Goal: Task Accomplishment & Management: Manage account settings

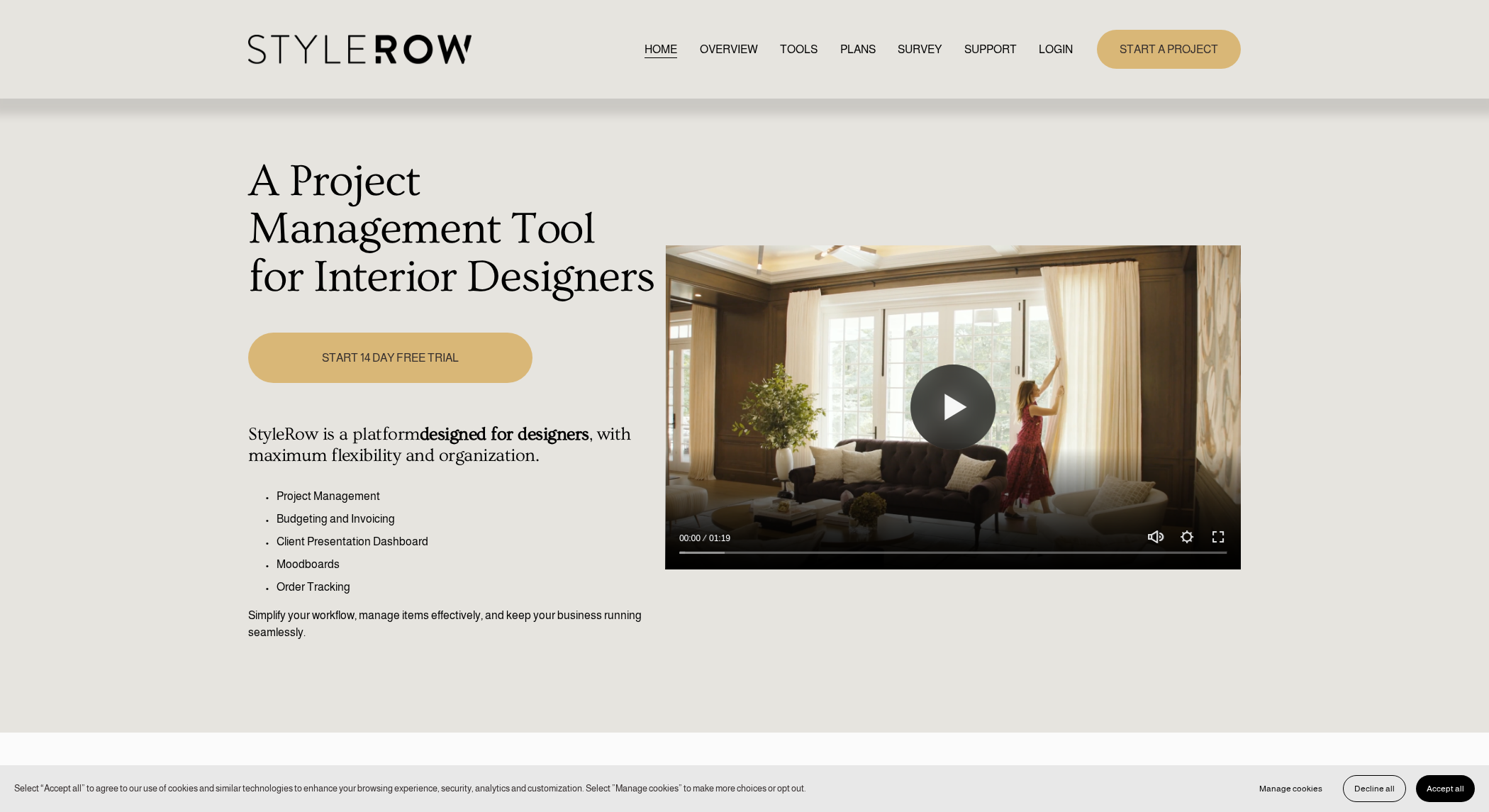
click at [1055, 48] on link "LOGIN" at bounding box center [1056, 50] width 34 height 20
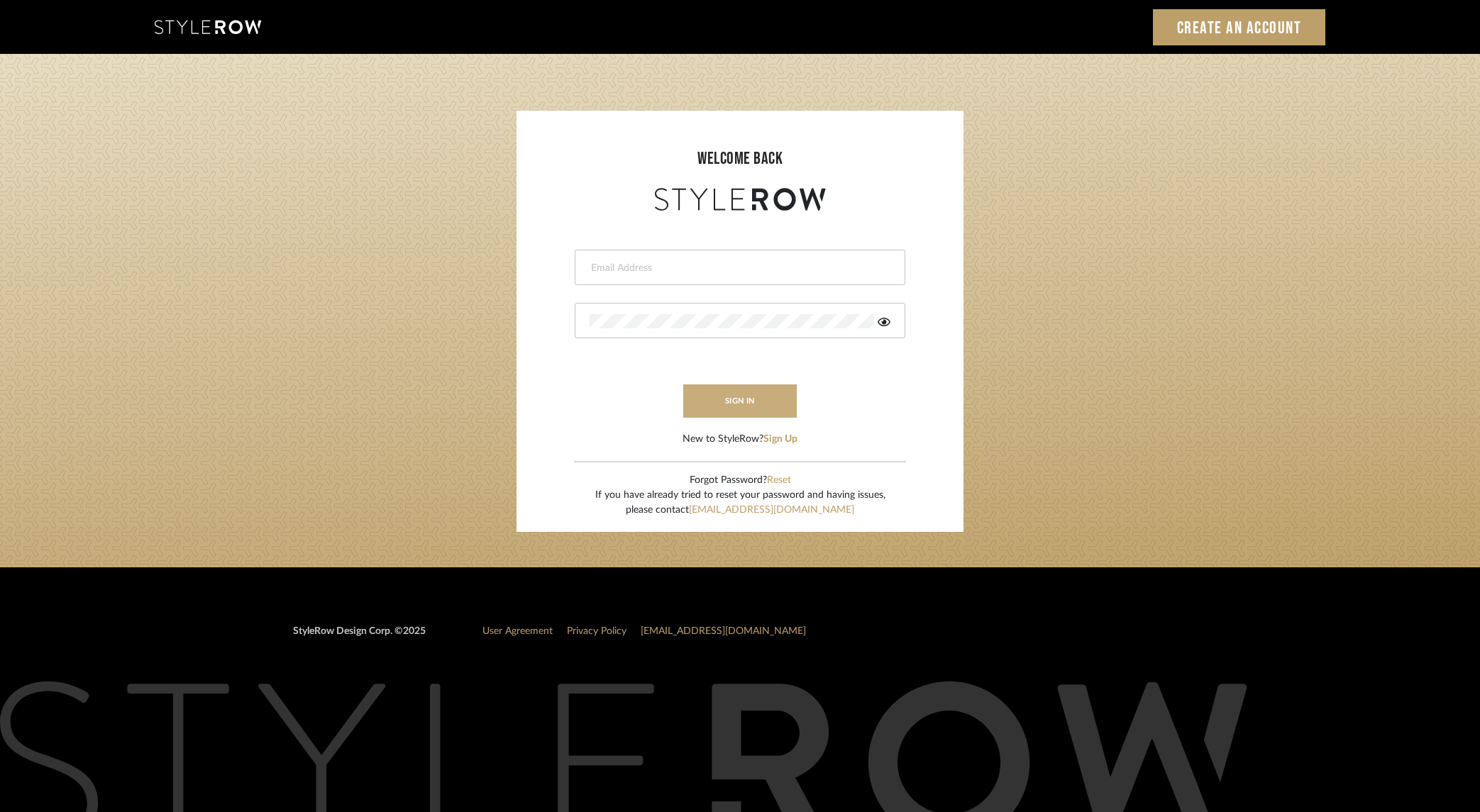
type input "dana.lewisrosedesign@gmail.com"
click at [704, 402] on button "sign in" at bounding box center [739, 400] width 113 height 33
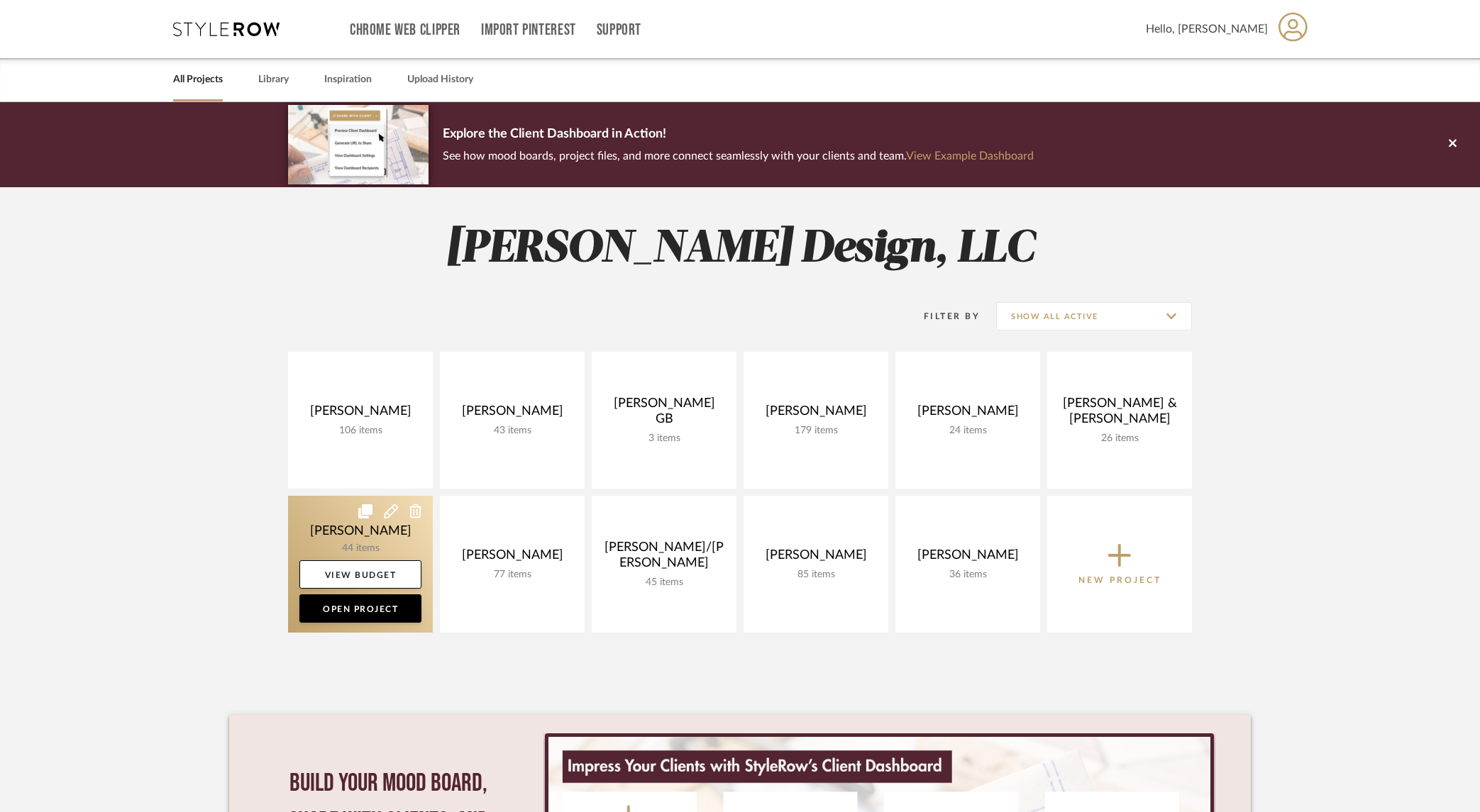
click at [341, 529] on link at bounding box center [361, 564] width 145 height 137
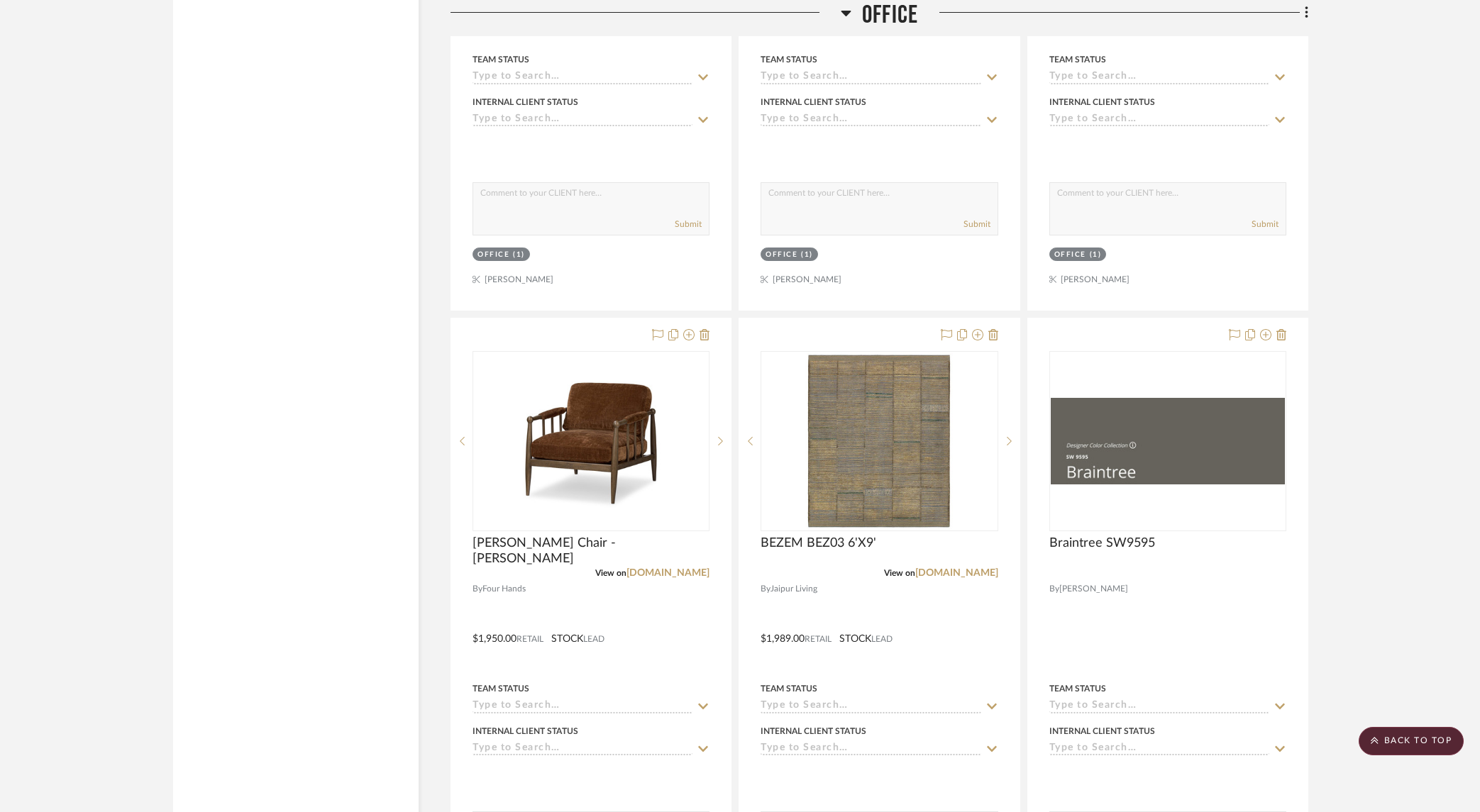
scroll to position [3424, 0]
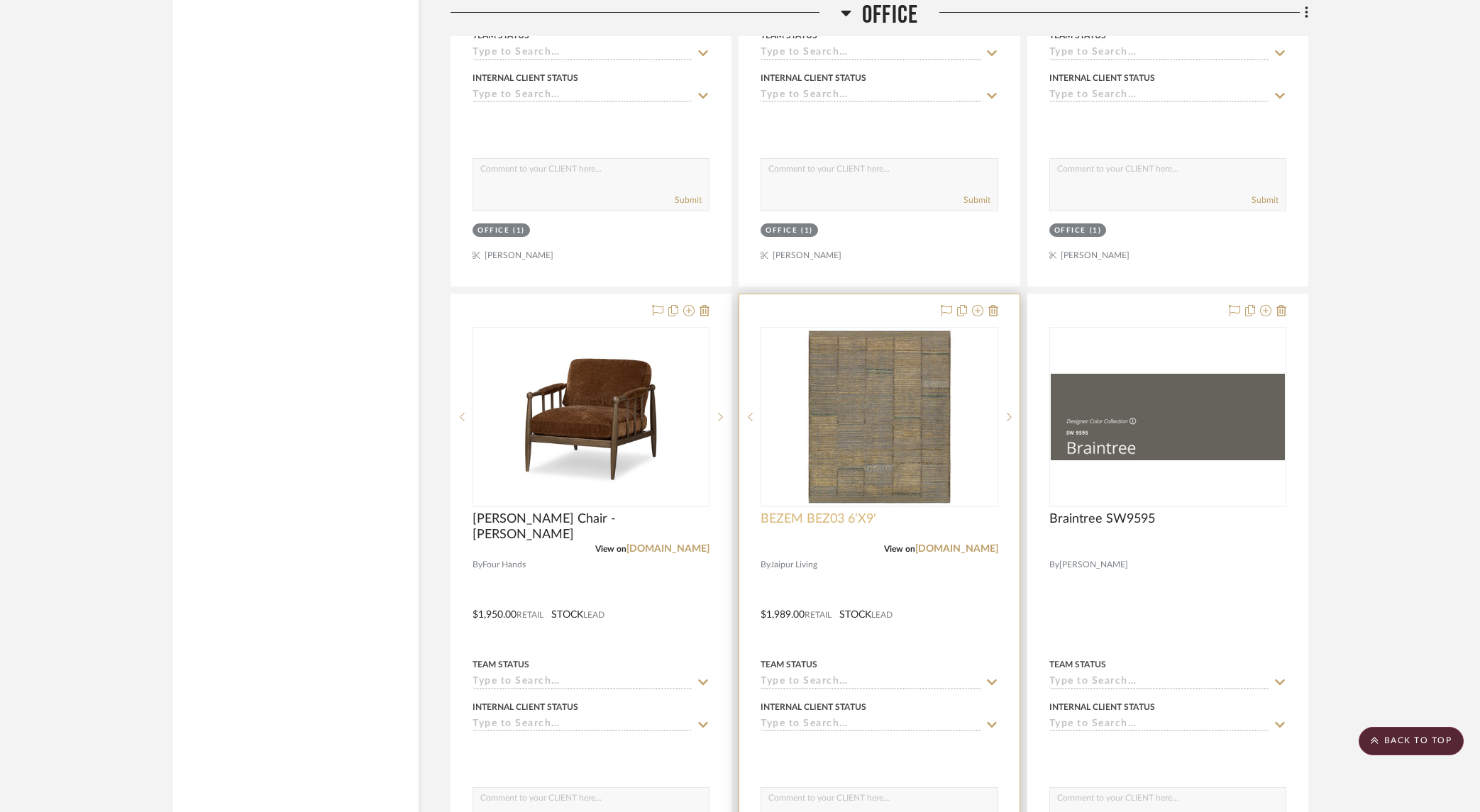
click at [830, 517] on span "BEZEM BEZ03 6'X9'" at bounding box center [818, 518] width 116 height 15
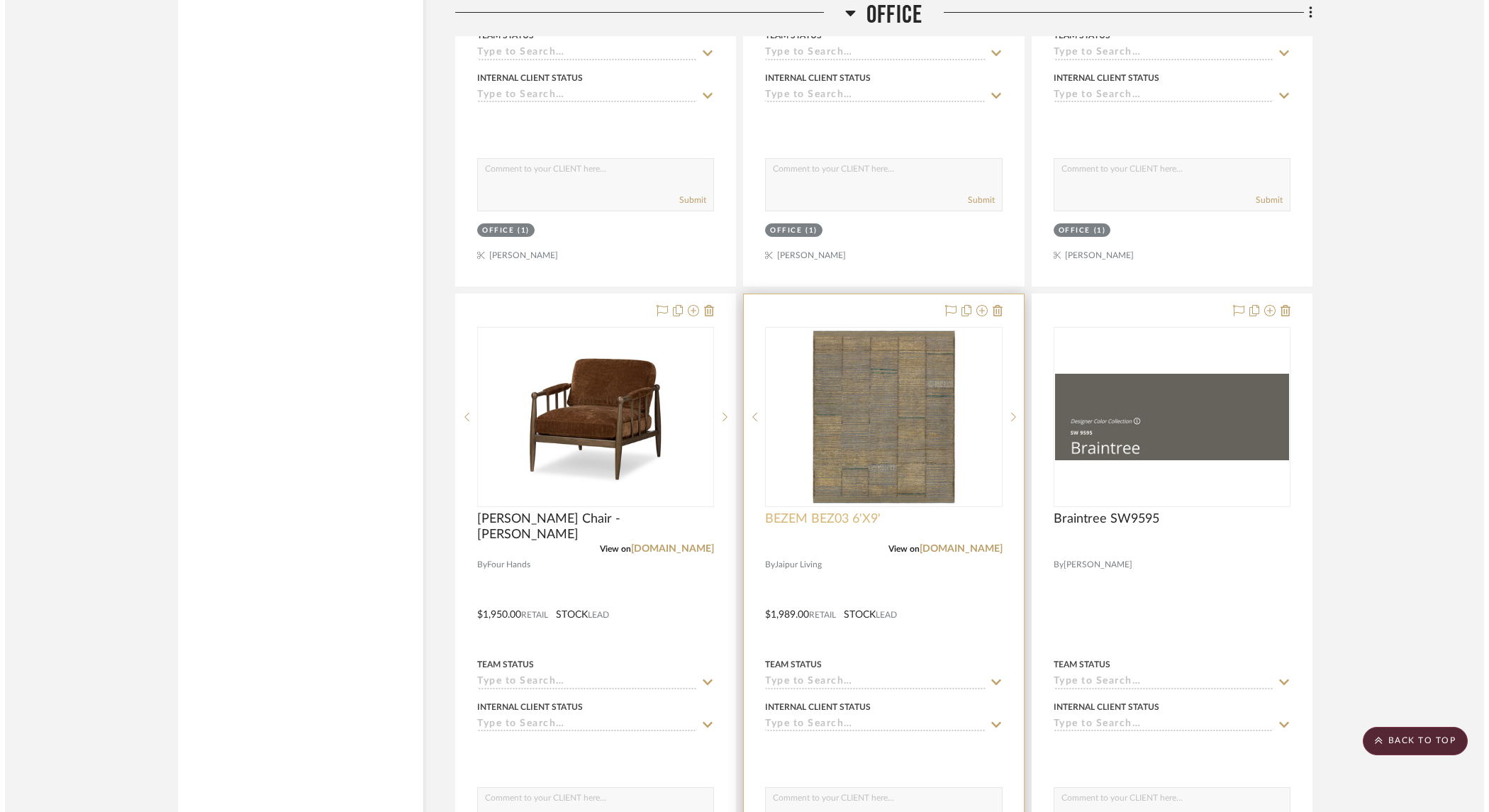
scroll to position [0, 0]
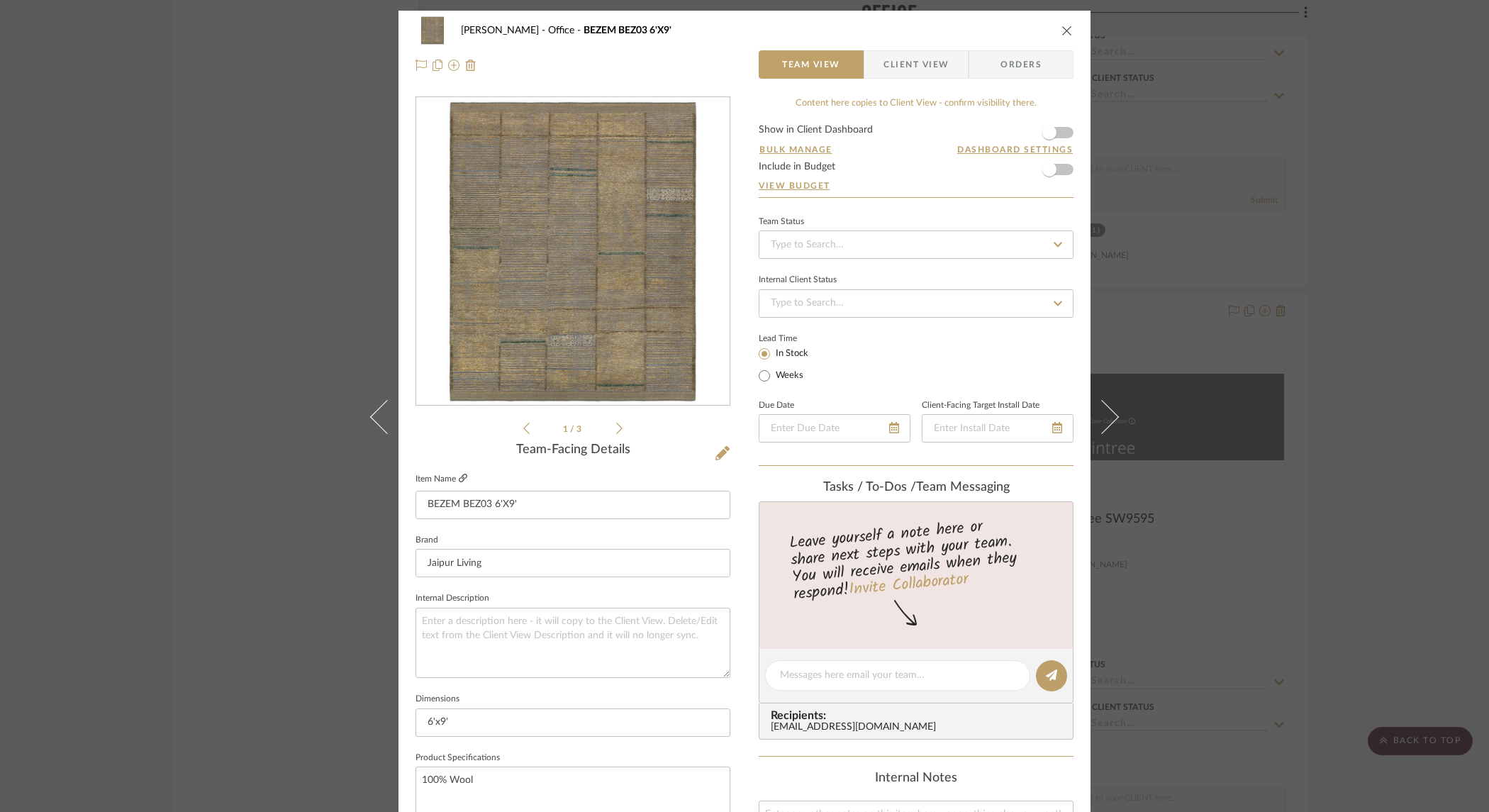
click at [459, 478] on icon at bounding box center [463, 478] width 8 height 8
click at [1216, 132] on div "O'Connor, Lizzy Office BEZEM BEZ03 6'X9' Team View Client View Orders 1 / 3 Tea…" at bounding box center [744, 406] width 1489 height 812
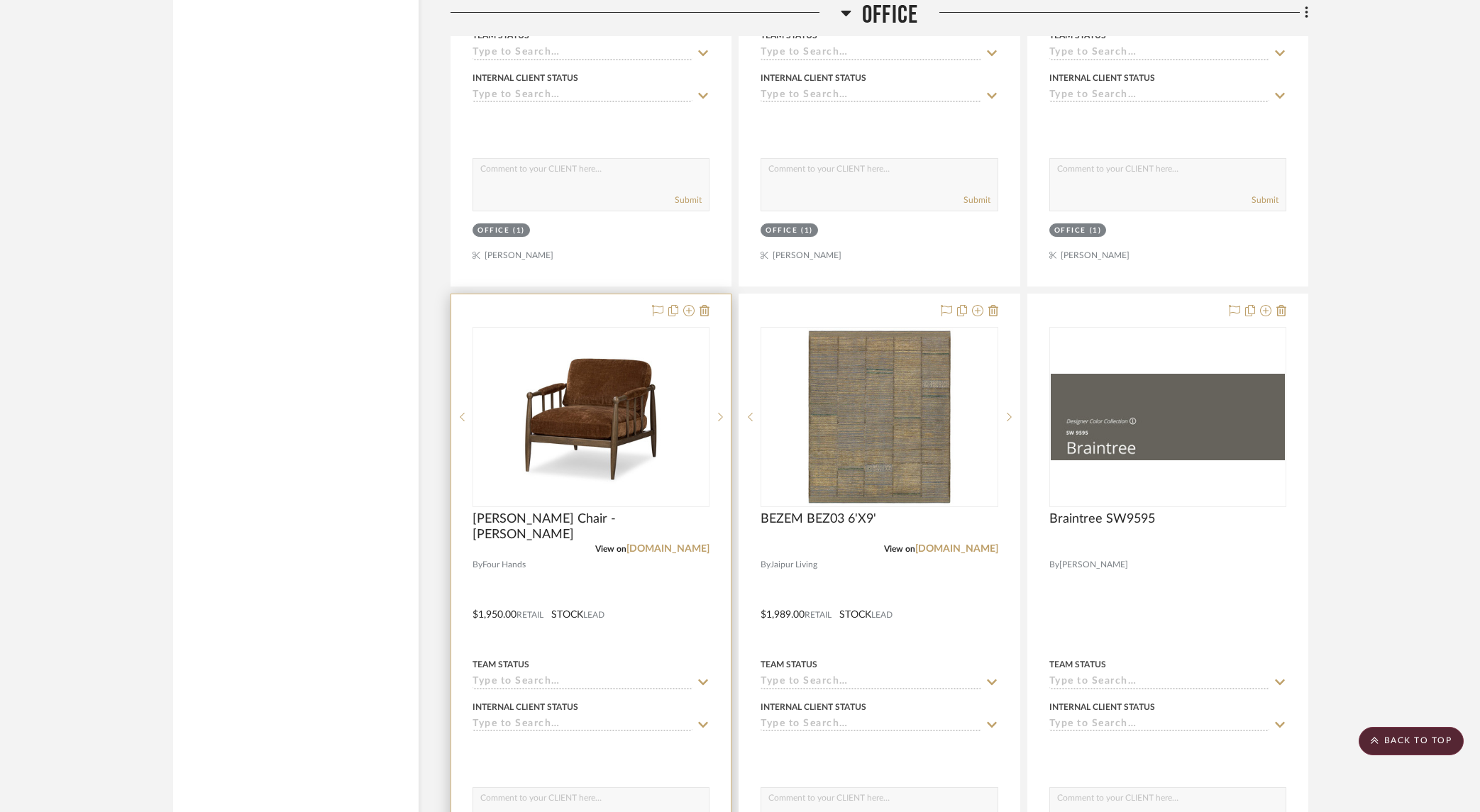
scroll to position [3416, 0]
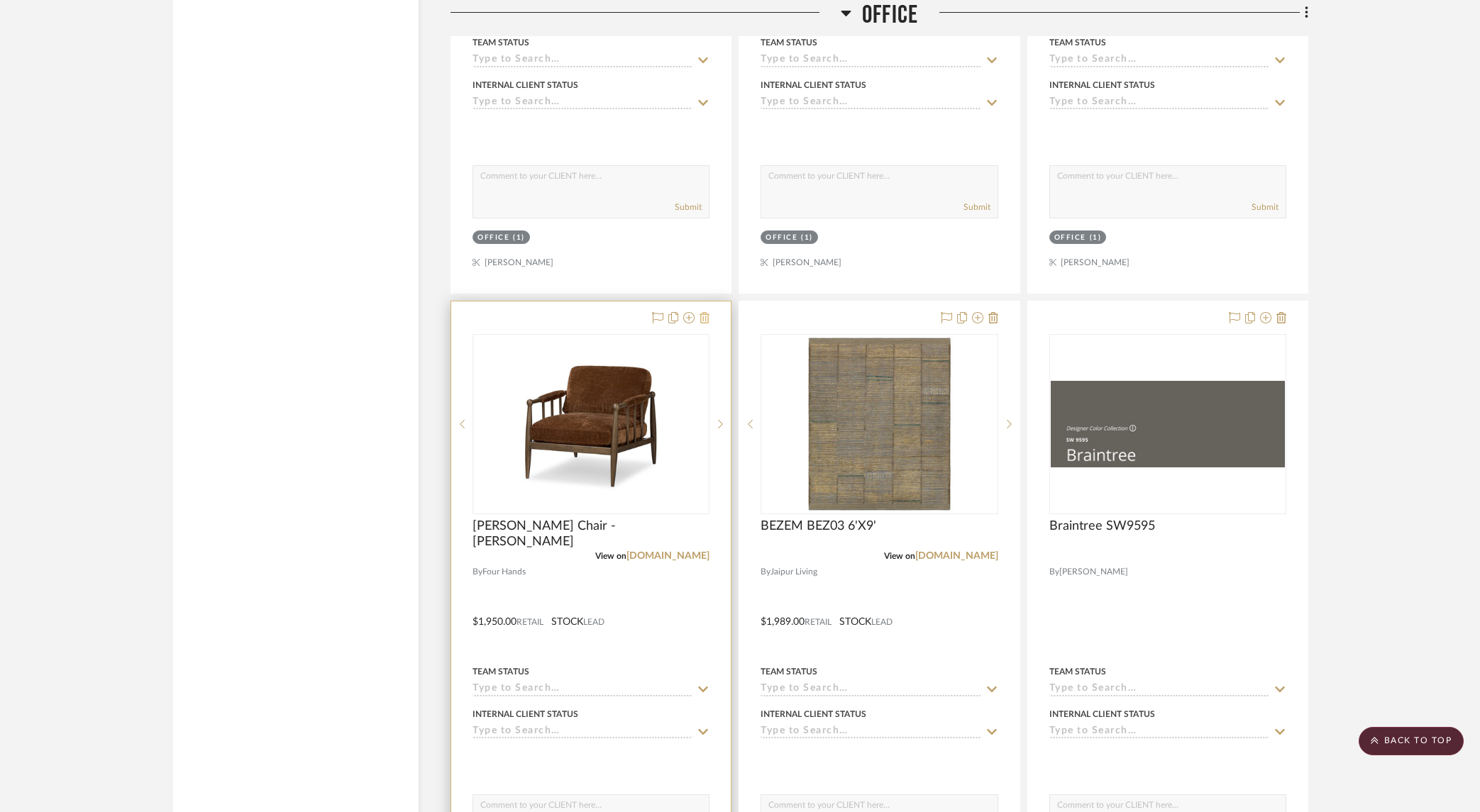
click at [707, 314] on icon at bounding box center [704, 317] width 10 height 11
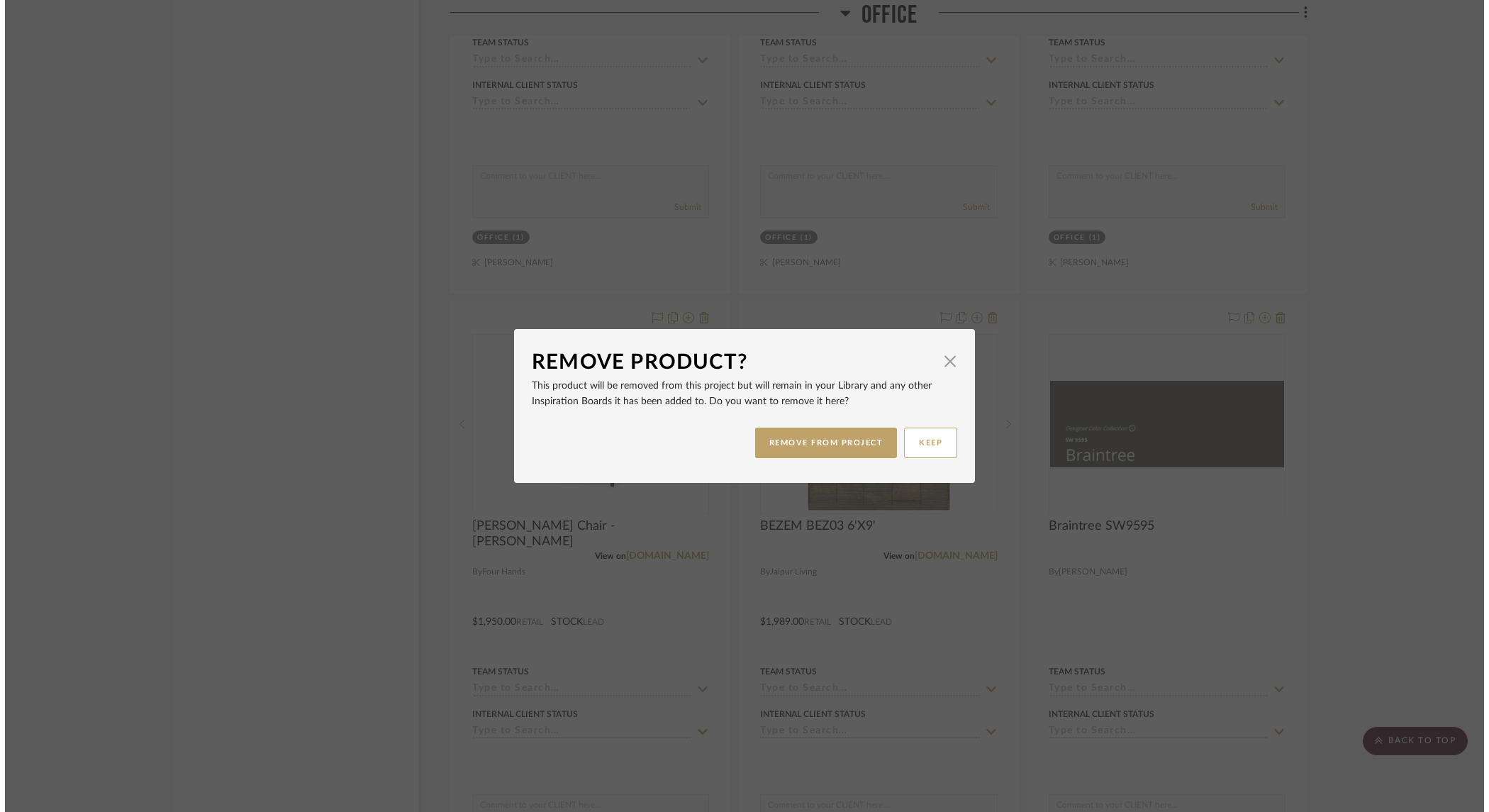
scroll to position [0, 0]
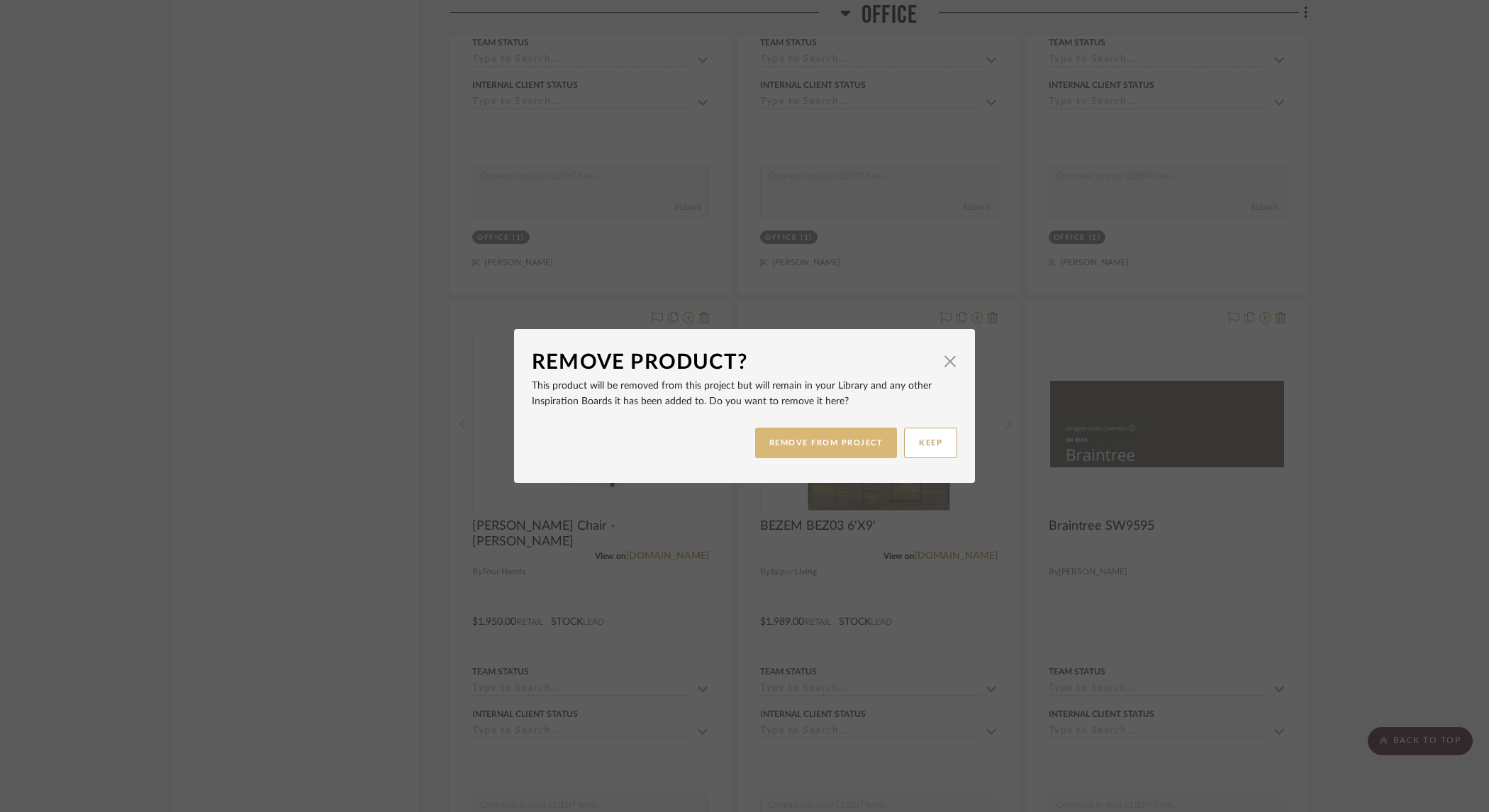
click at [806, 433] on button "REMOVE FROM PROJECT" at bounding box center [826, 442] width 142 height 30
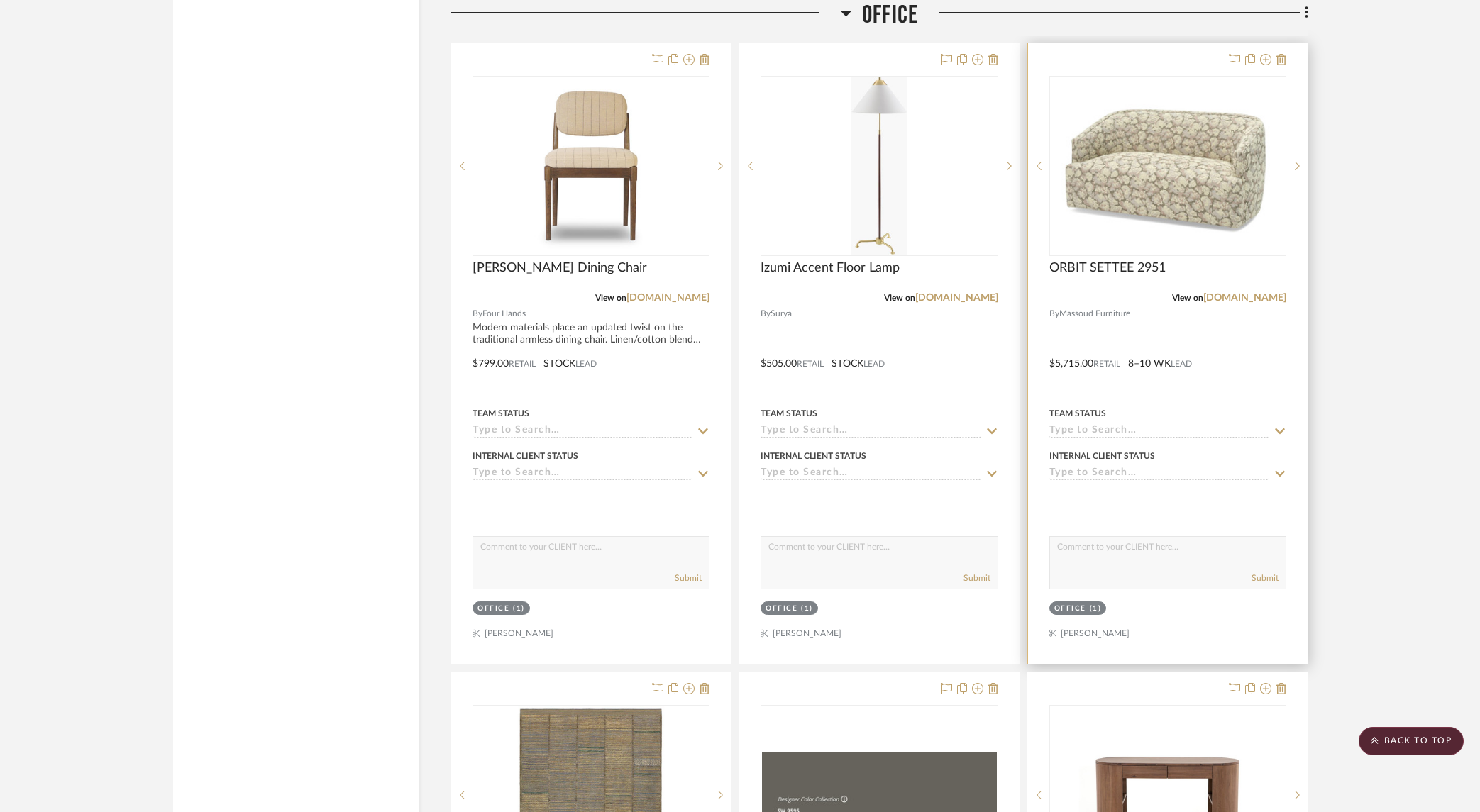
scroll to position [2927, 0]
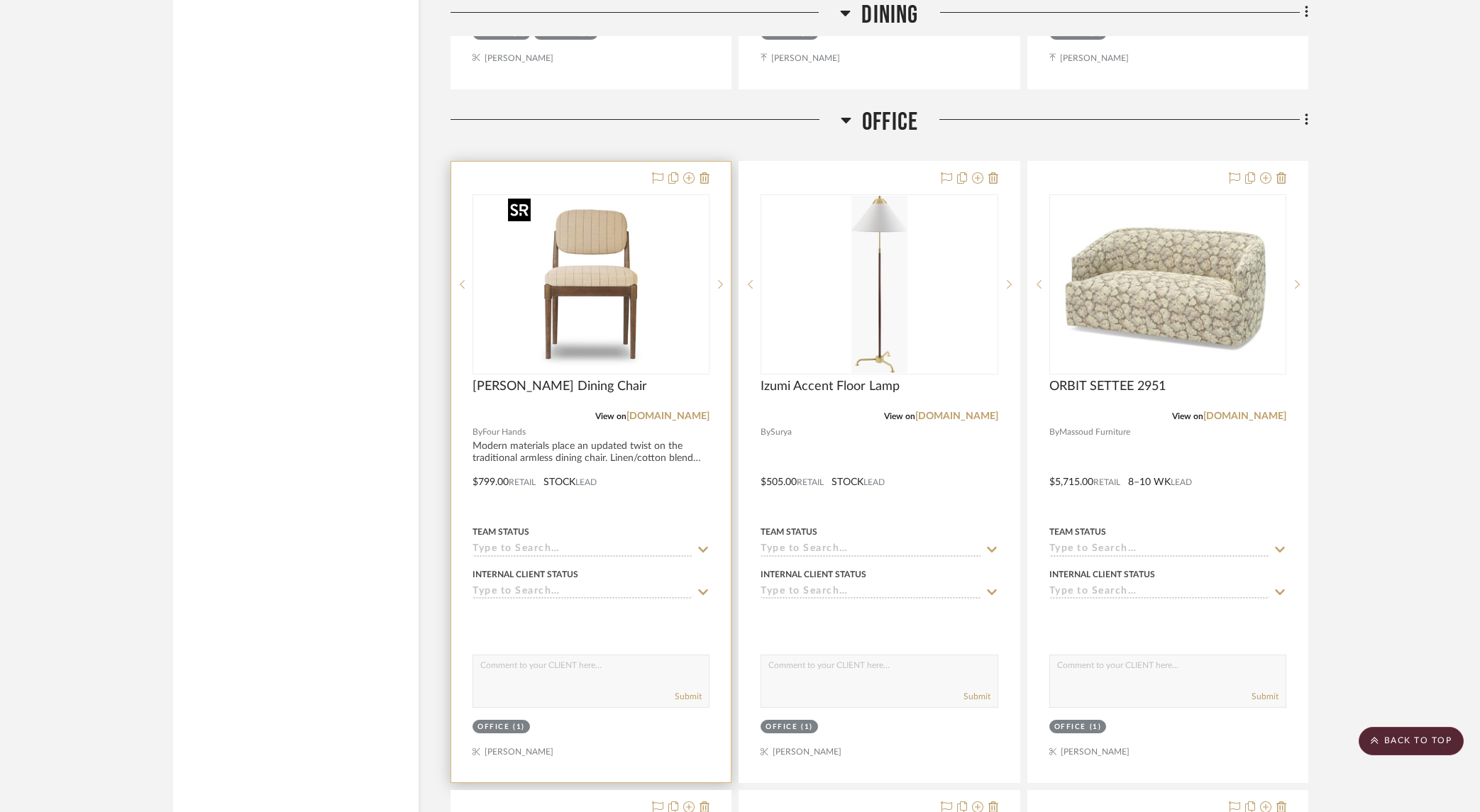
click at [610, 302] on img "0" at bounding box center [602, 285] width 177 height 177
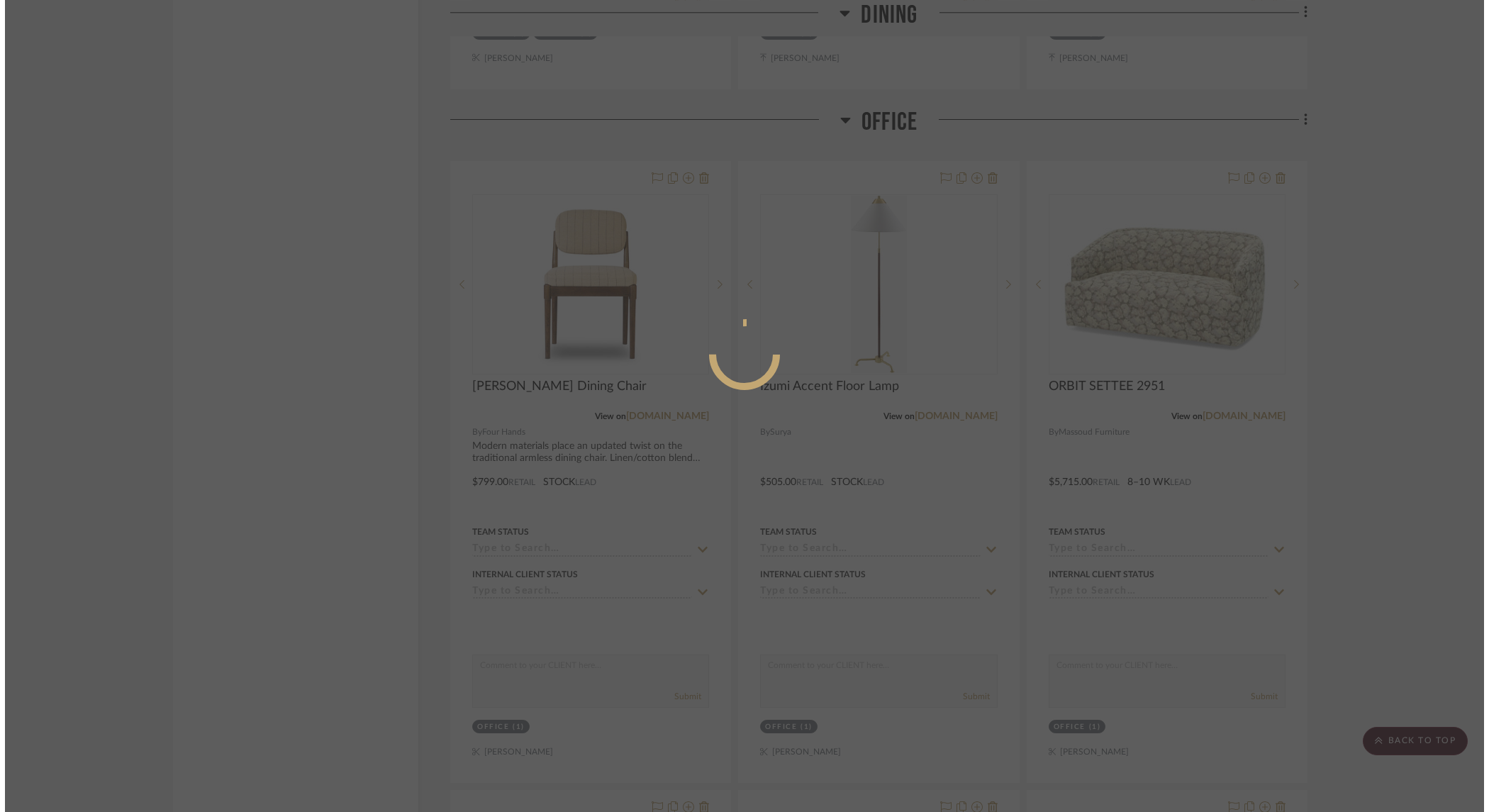
scroll to position [0, 0]
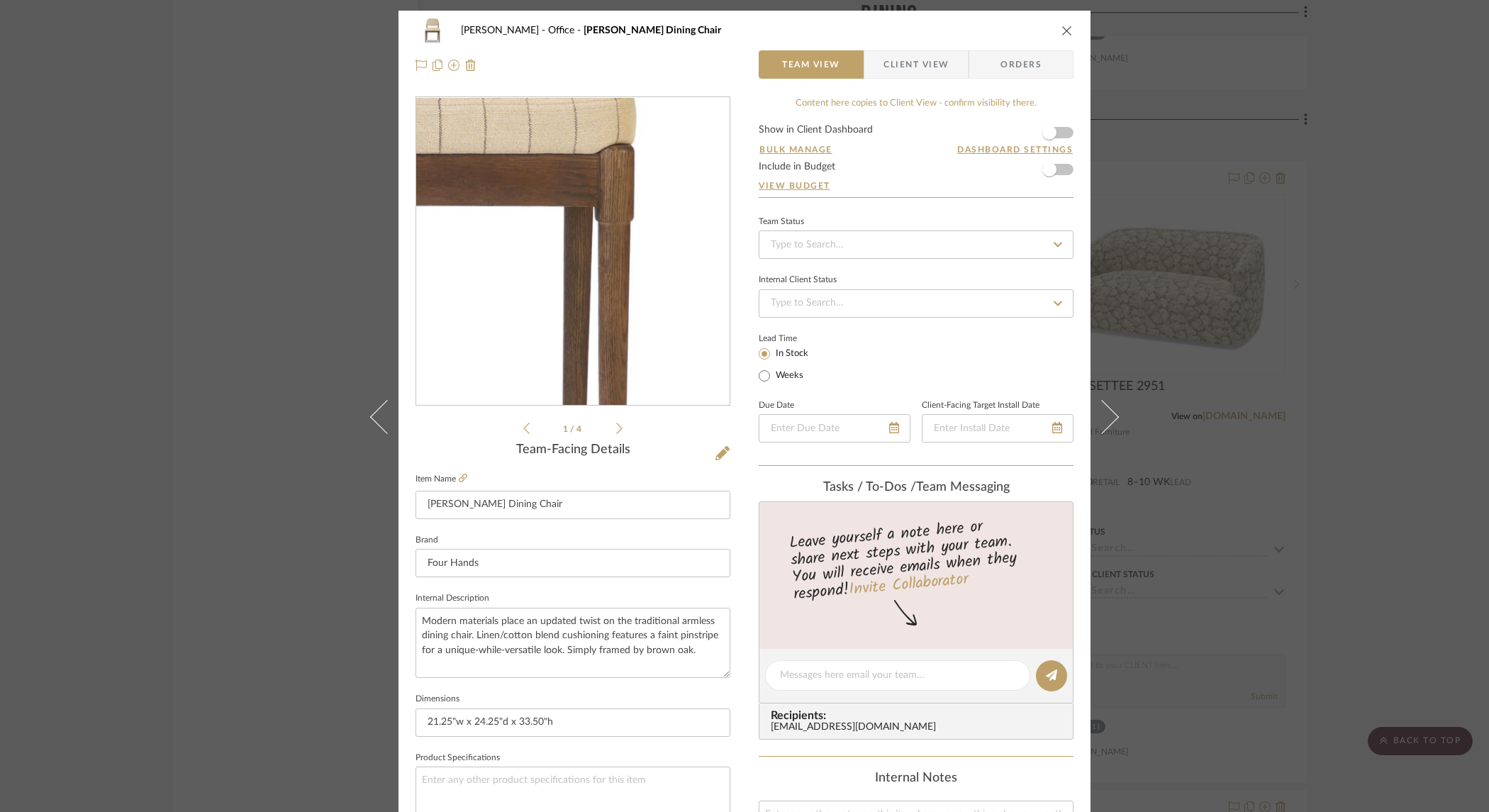
click at [627, 288] on img "0" at bounding box center [573, 251] width 308 height 308
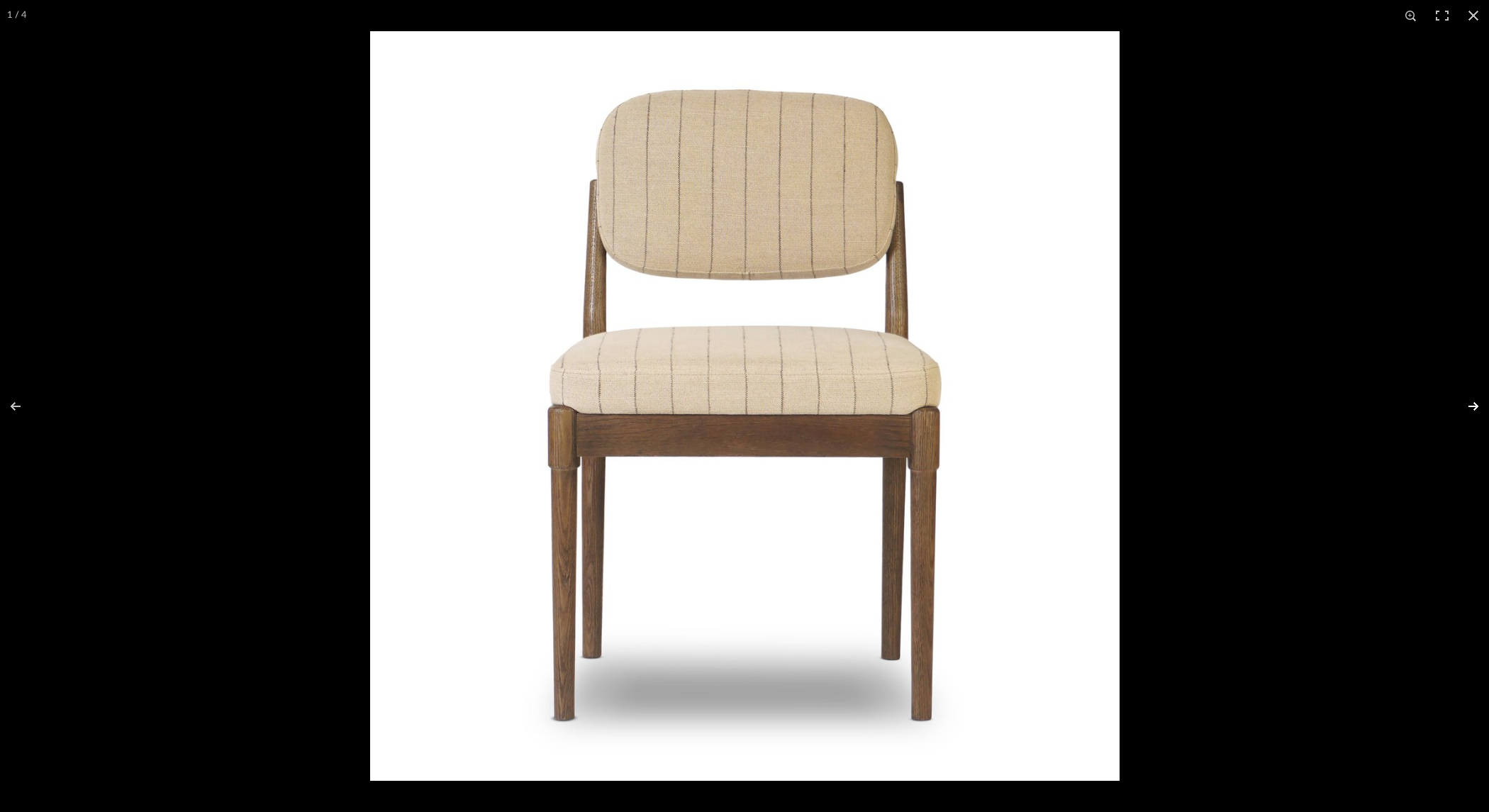
click at [1465, 405] on button at bounding box center [1464, 406] width 50 height 71
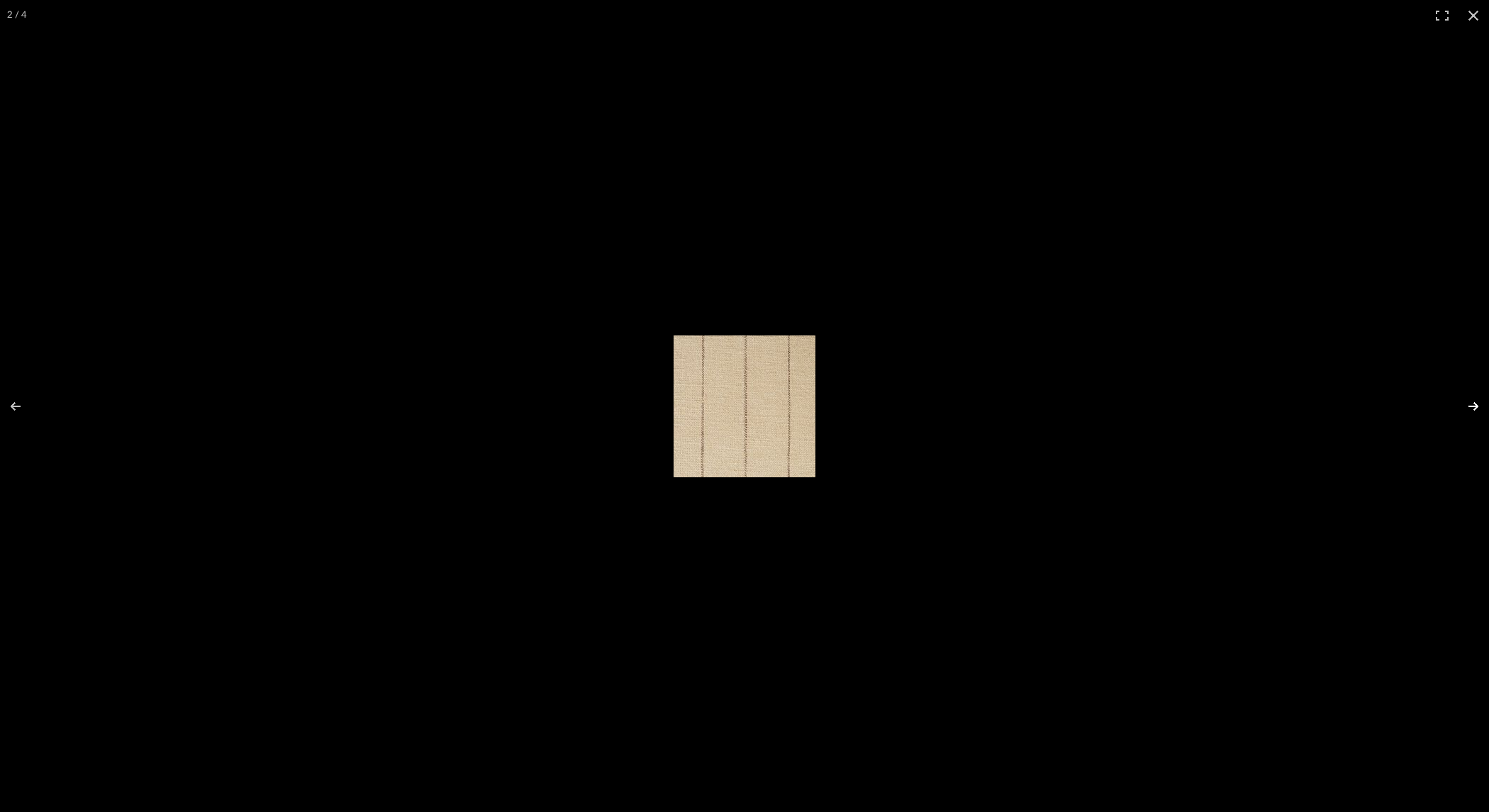
click at [1465, 405] on button at bounding box center [1464, 406] width 50 height 71
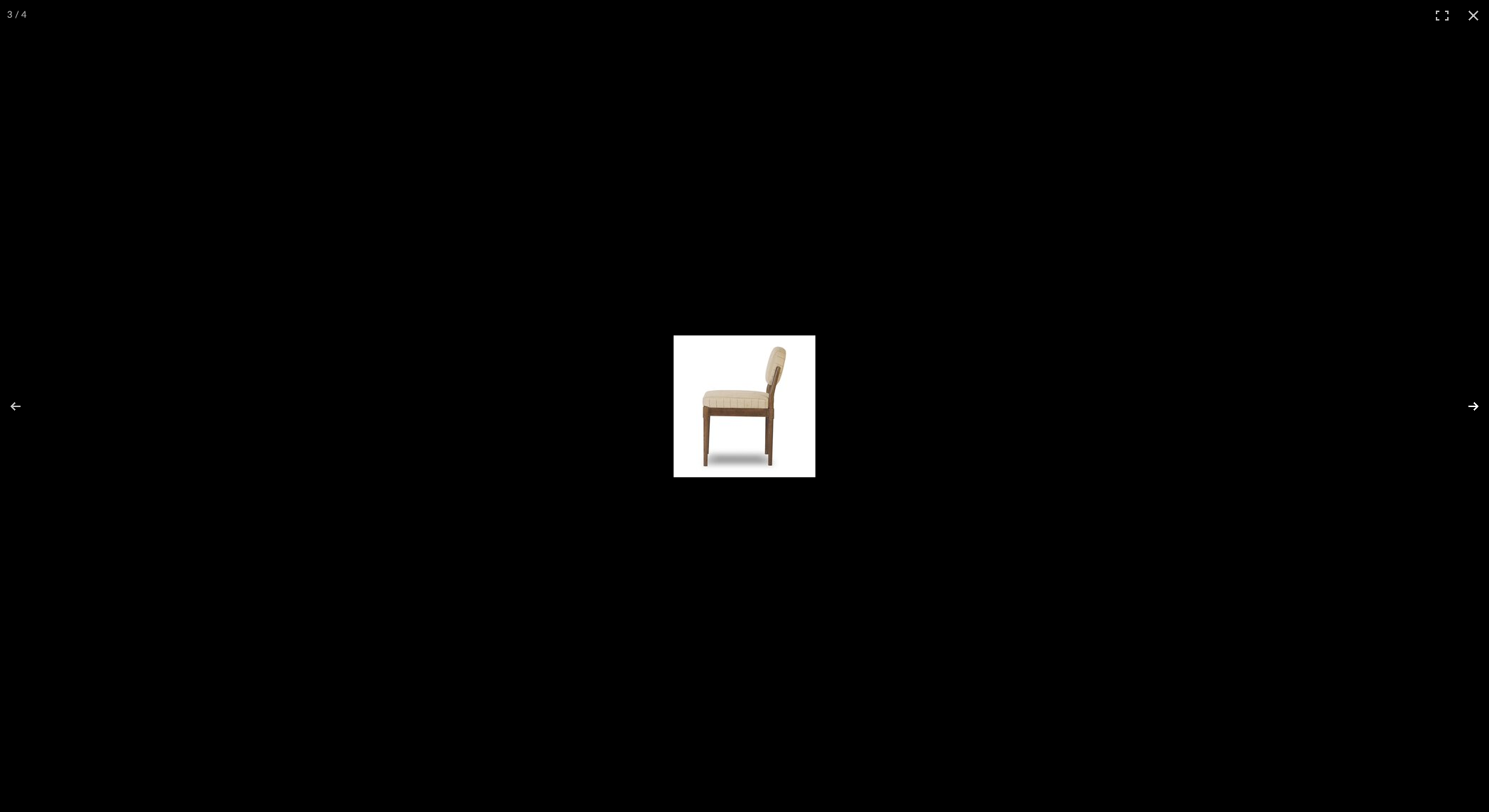
click at [1465, 405] on button at bounding box center [1464, 406] width 50 height 71
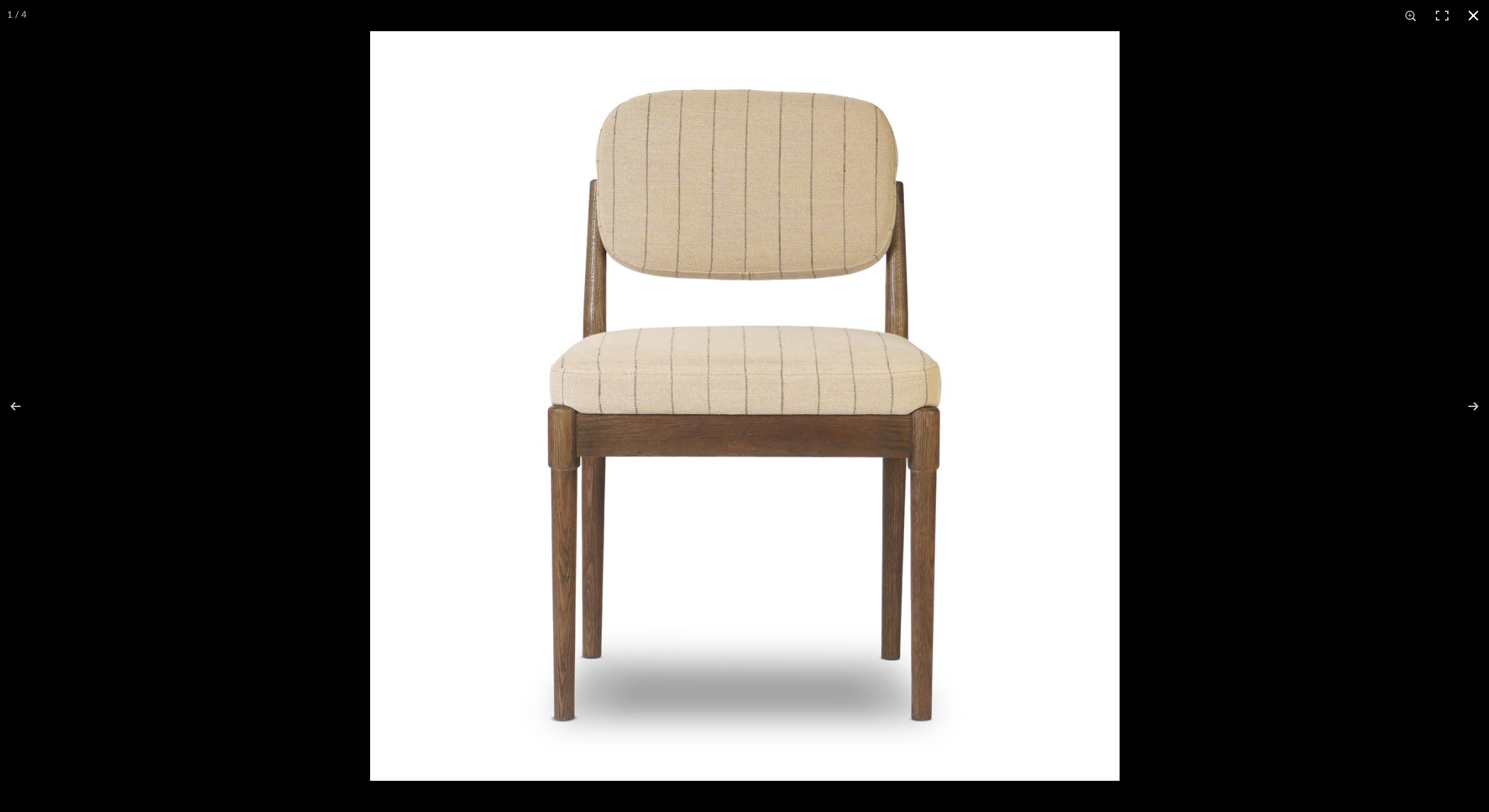
click at [1266, 359] on div at bounding box center [1115, 437] width 1489 height 812
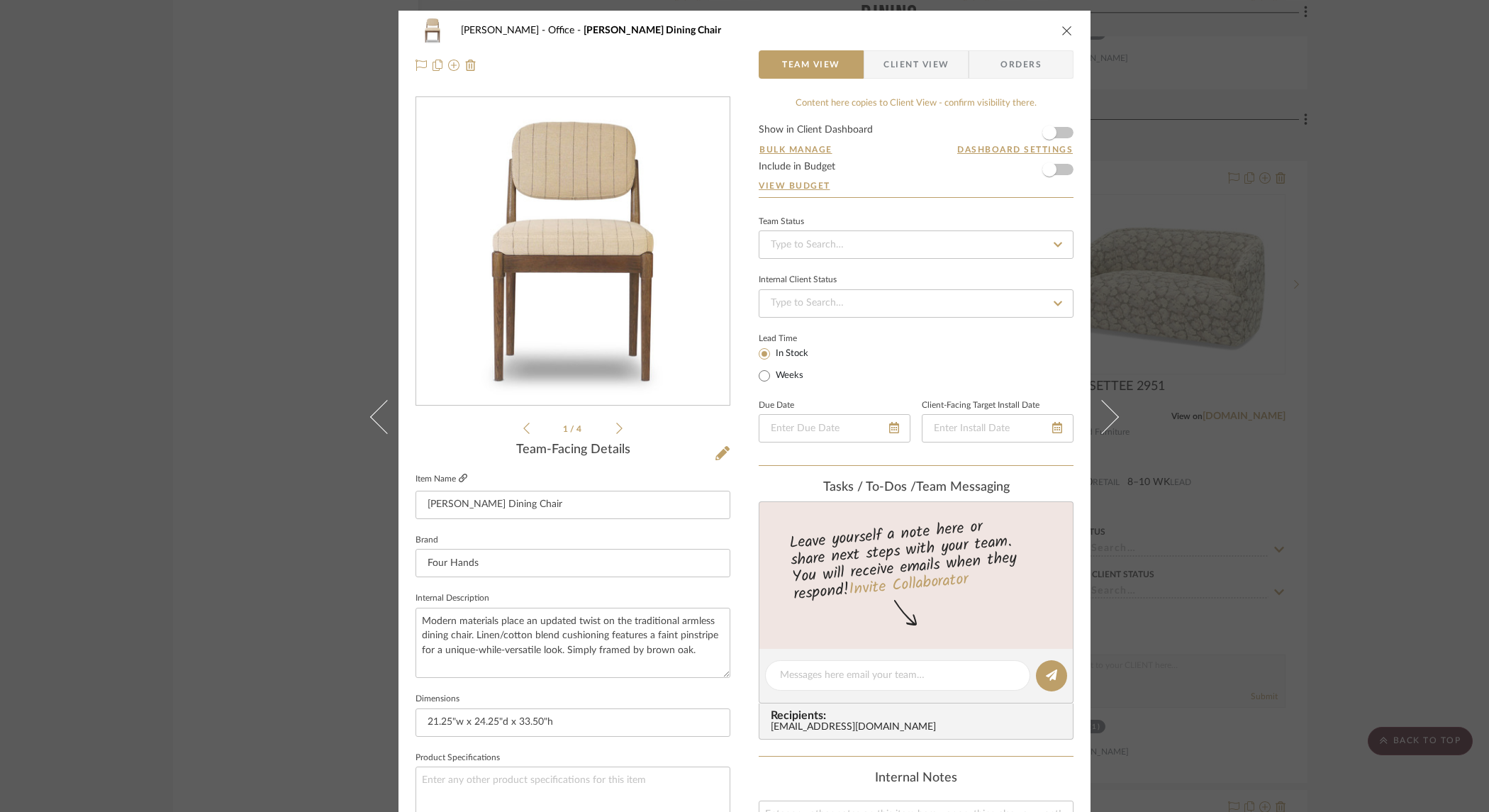
click at [460, 474] on fa-icon at bounding box center [463, 478] width 8 height 8
